Goal: Information Seeking & Learning: Learn about a topic

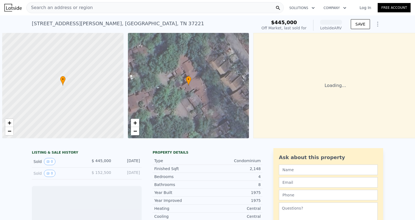
scroll to position [0, 2]
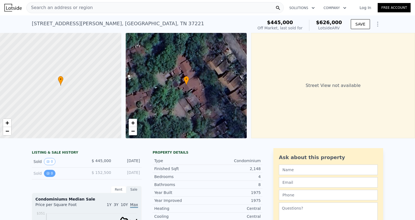
click at [48, 177] on button "0" at bounding box center [50, 173] width 12 height 7
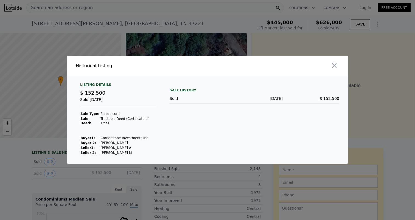
click at [61, 170] on div at bounding box center [207, 110] width 415 height 220
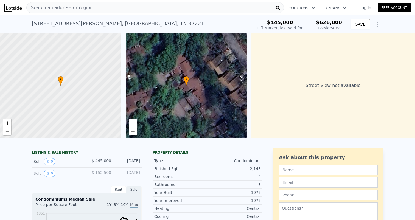
click at [18, 6] on img at bounding box center [12, 8] width 17 height 8
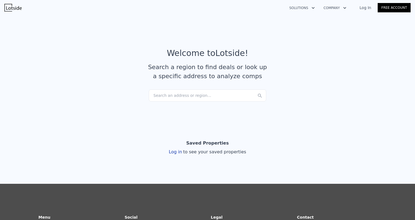
click at [337, 9] on button "Company" at bounding box center [335, 8] width 32 height 10
click at [337, 21] on link "About Lotside" at bounding box center [349, 21] width 61 height 10
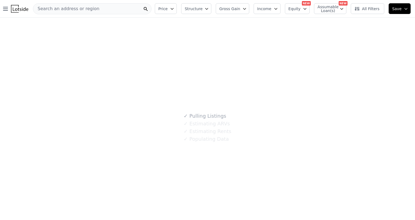
click at [69, 153] on div "✓ Pulling Listings ✓ Estimating ARVs ✓ Estimating Rents ✓ Populating Data" at bounding box center [207, 128] width 415 height 220
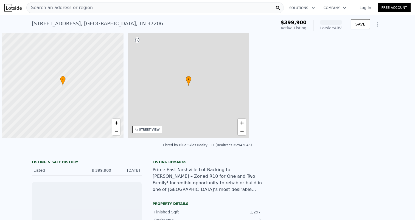
scroll to position [0, 2]
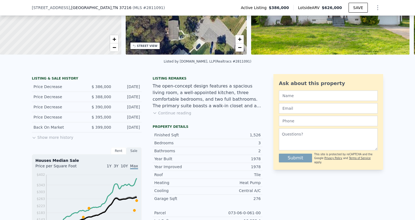
scroll to position [83, 0]
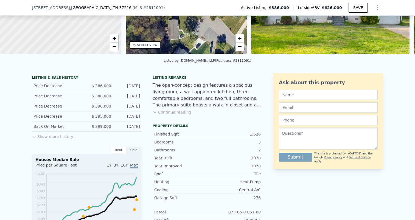
click at [54, 139] on button "Show more history" at bounding box center [52, 136] width 41 height 8
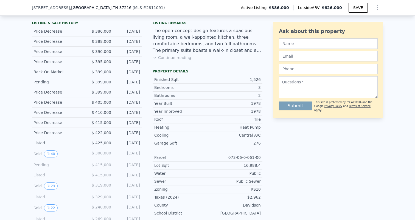
scroll to position [172, 0]
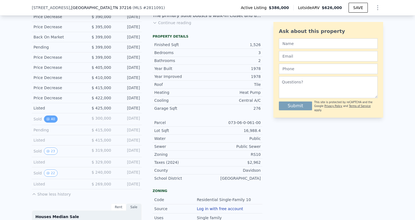
click at [50, 123] on button "40" at bounding box center [50, 119] width 13 height 7
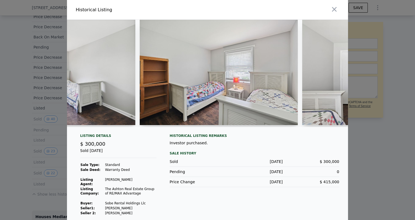
scroll to position [0, 2056]
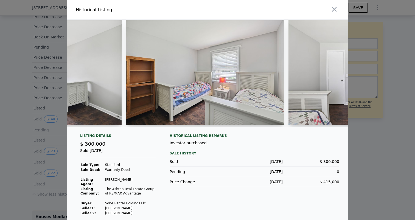
click at [25, 116] on div at bounding box center [207, 110] width 415 height 220
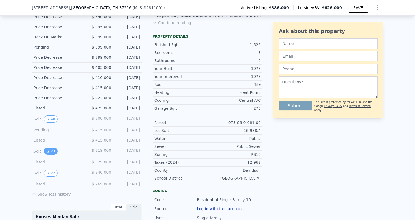
click at [45, 153] on button "23" at bounding box center [50, 151] width 13 height 7
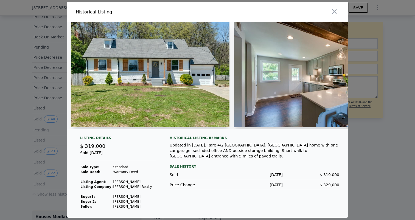
click at [35, 151] on div at bounding box center [207, 110] width 415 height 220
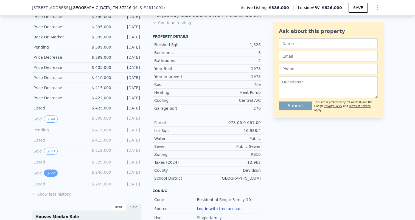
click at [49, 174] on button "22" at bounding box center [50, 173] width 13 height 7
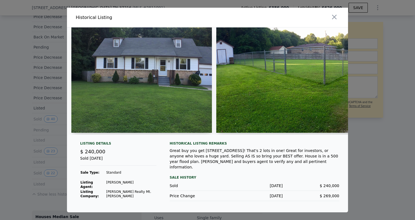
click at [38, 136] on div at bounding box center [207, 110] width 415 height 220
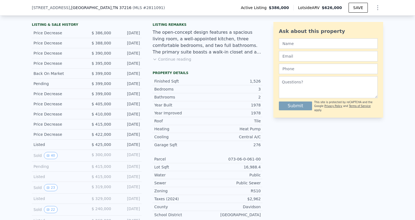
scroll to position [136, 0]
click at [157, 60] on button "Continue reading" at bounding box center [172, 58] width 39 height 5
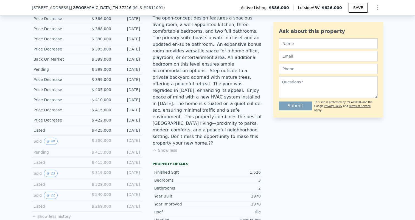
scroll to position [152, 0]
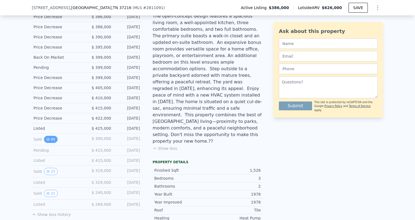
click at [51, 141] on button "40" at bounding box center [50, 139] width 13 height 7
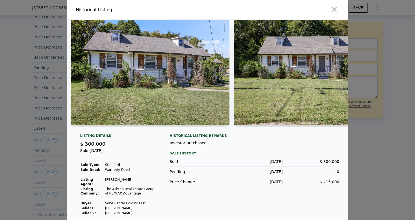
click at [40, 128] on div at bounding box center [207, 110] width 415 height 220
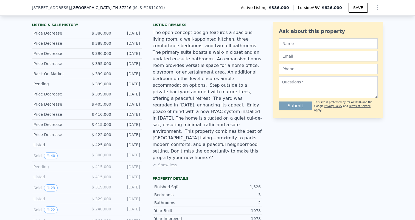
scroll to position [137, 0]
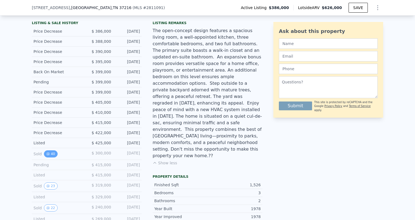
click at [51, 156] on button "40" at bounding box center [50, 153] width 13 height 7
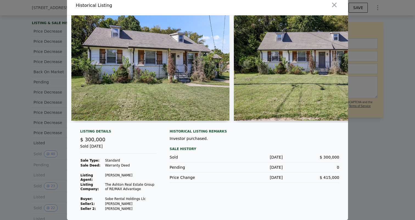
scroll to position [6, 0]
click at [0, 114] on div at bounding box center [207, 110] width 415 height 220
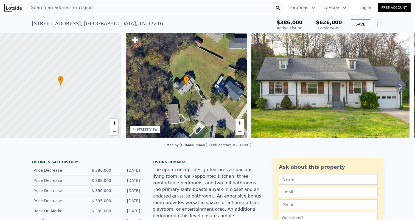
scroll to position [0, 0]
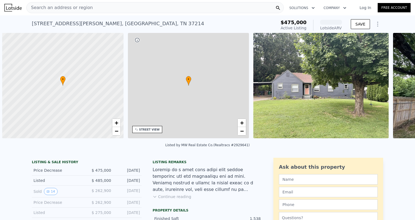
scroll to position [0, 2]
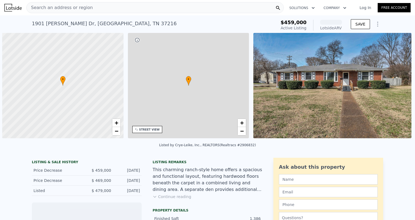
scroll to position [0, 2]
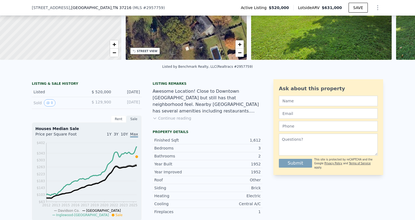
scroll to position [77, 0]
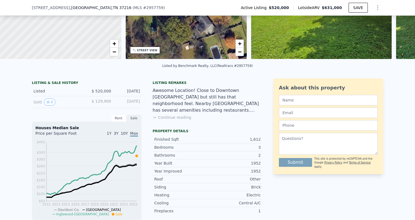
click at [184, 120] on button "Continue reading" at bounding box center [172, 117] width 39 height 5
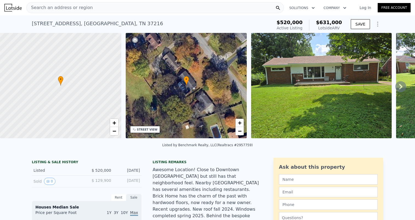
scroll to position [0, 0]
click at [395, 86] on icon at bounding box center [400, 86] width 11 height 11
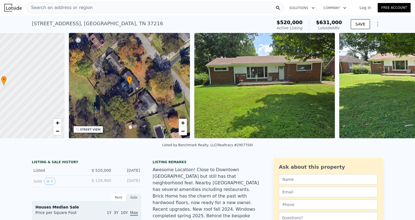
scroll to position [0, 128]
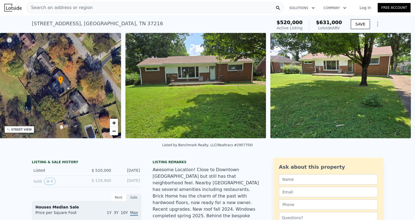
click at [392, 86] on div "• + − • + − STREET VIEW Loading... SATELLITE VIEW" at bounding box center [207, 86] width 415 height 107
click at [396, 88] on icon at bounding box center [400, 86] width 11 height 11
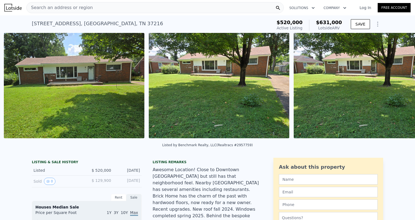
scroll to position [0, 251]
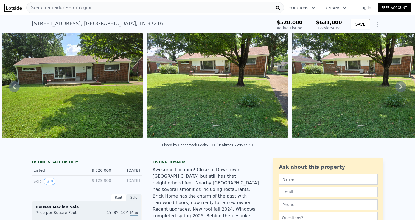
click at [396, 88] on icon at bounding box center [400, 86] width 11 height 11
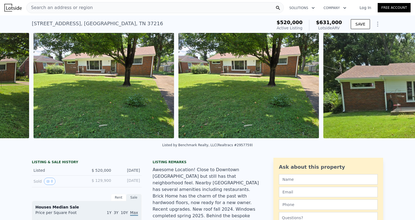
scroll to position [0, 396]
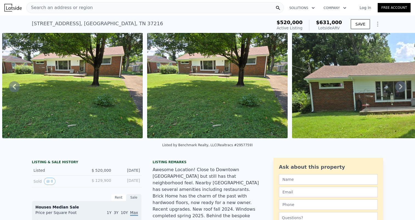
click at [396, 88] on icon at bounding box center [400, 86] width 11 height 11
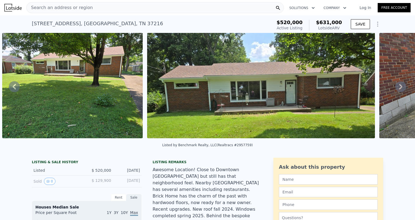
click at [396, 88] on icon at bounding box center [400, 86] width 11 height 11
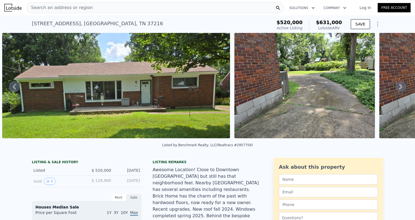
click at [396, 88] on icon at bounding box center [400, 86] width 11 height 11
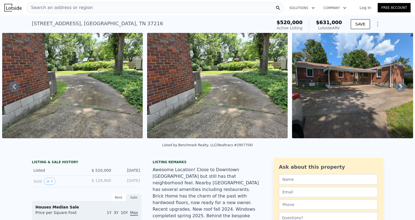
click at [396, 88] on icon at bounding box center [400, 86] width 11 height 11
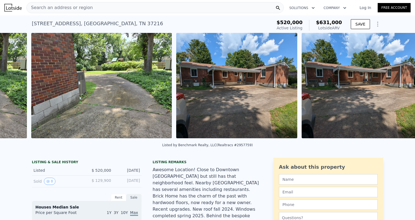
scroll to position [0, 1063]
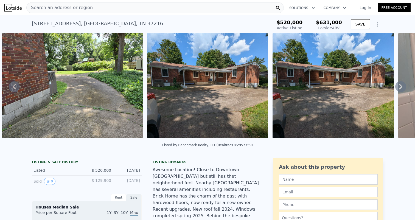
click at [396, 88] on icon at bounding box center [400, 86] width 11 height 11
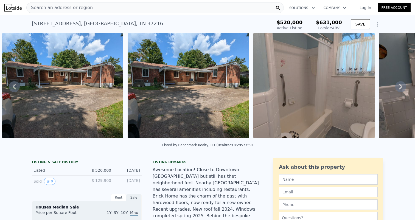
click at [396, 88] on icon at bounding box center [400, 86] width 11 height 11
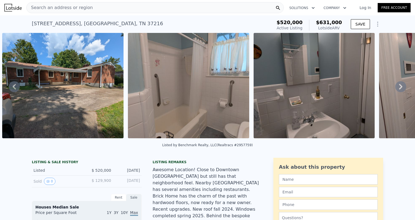
click at [396, 88] on icon at bounding box center [400, 86] width 11 height 11
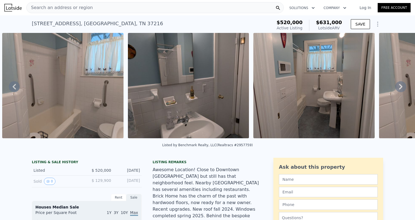
click at [396, 88] on icon at bounding box center [400, 86] width 11 height 11
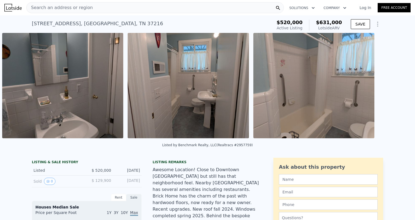
scroll to position [0, 1585]
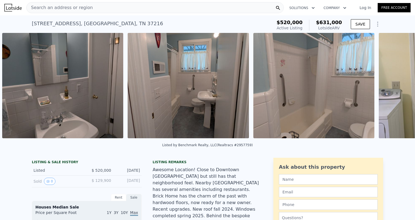
click at [396, 88] on div "• + − • + − STREET VIEW Loading... SATELLITE VIEW" at bounding box center [207, 86] width 415 height 107
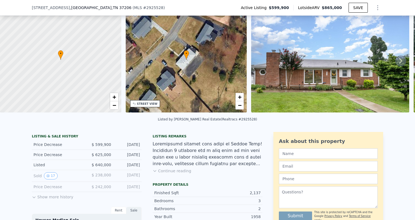
scroll to position [46, 0]
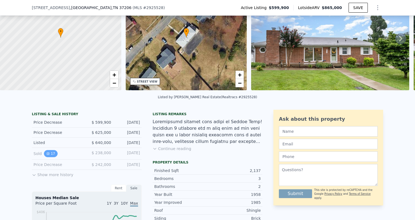
click at [49, 155] on button "17" at bounding box center [50, 153] width 13 height 7
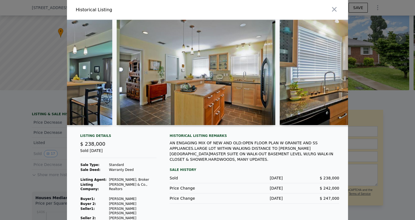
scroll to position [0, 445]
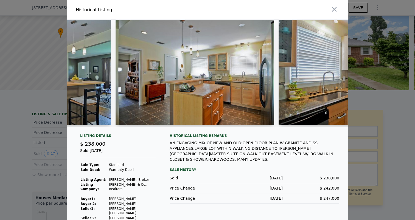
click at [32, 144] on div at bounding box center [207, 110] width 415 height 220
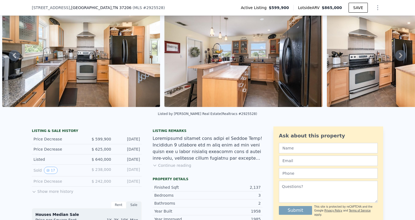
scroll to position [63, 0]
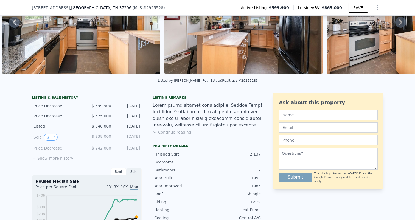
click at [176, 135] on button "Continue reading" at bounding box center [172, 132] width 39 height 5
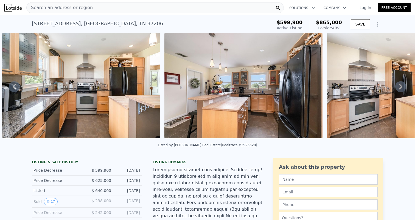
scroll to position [0, 0]
click at [395, 89] on icon at bounding box center [400, 86] width 11 height 11
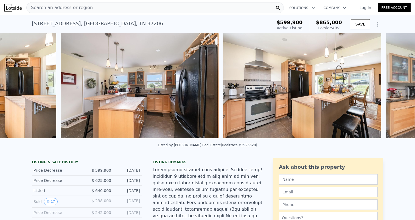
scroll to position [0, 1875]
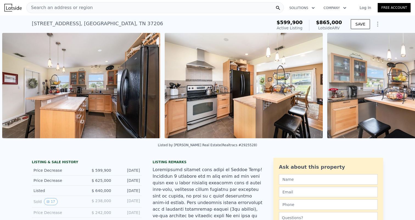
click at [393, 89] on div "• + − • + − STREET VIEW Loading... SATELLITE VIEW" at bounding box center [207, 86] width 415 height 107
click at [399, 88] on icon at bounding box center [400, 86] width 3 height 5
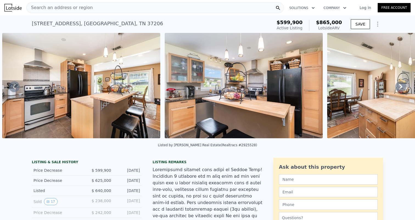
scroll to position [0, 0]
